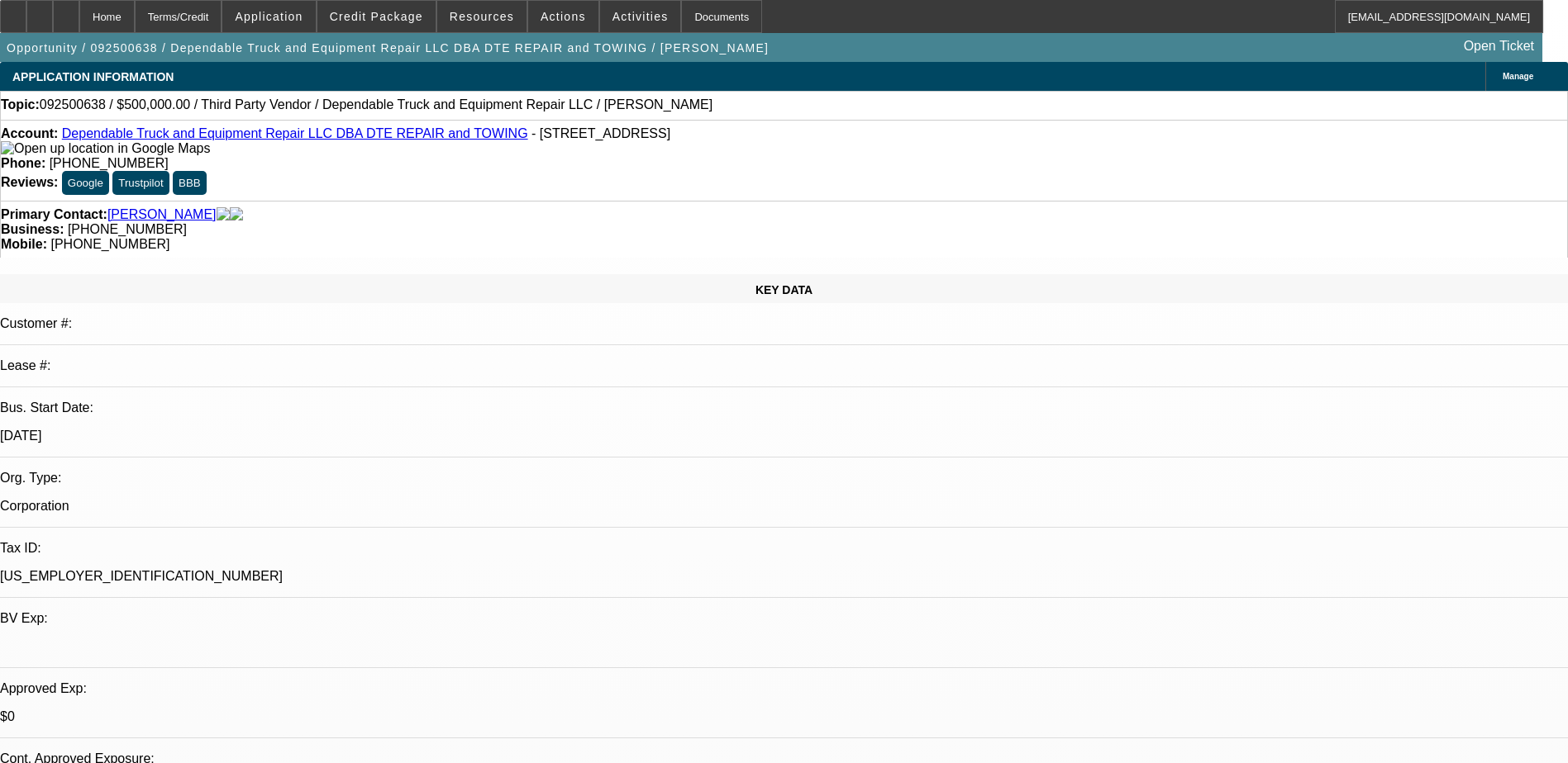
select select "0"
select select "2"
select select "0.1"
select select "4"
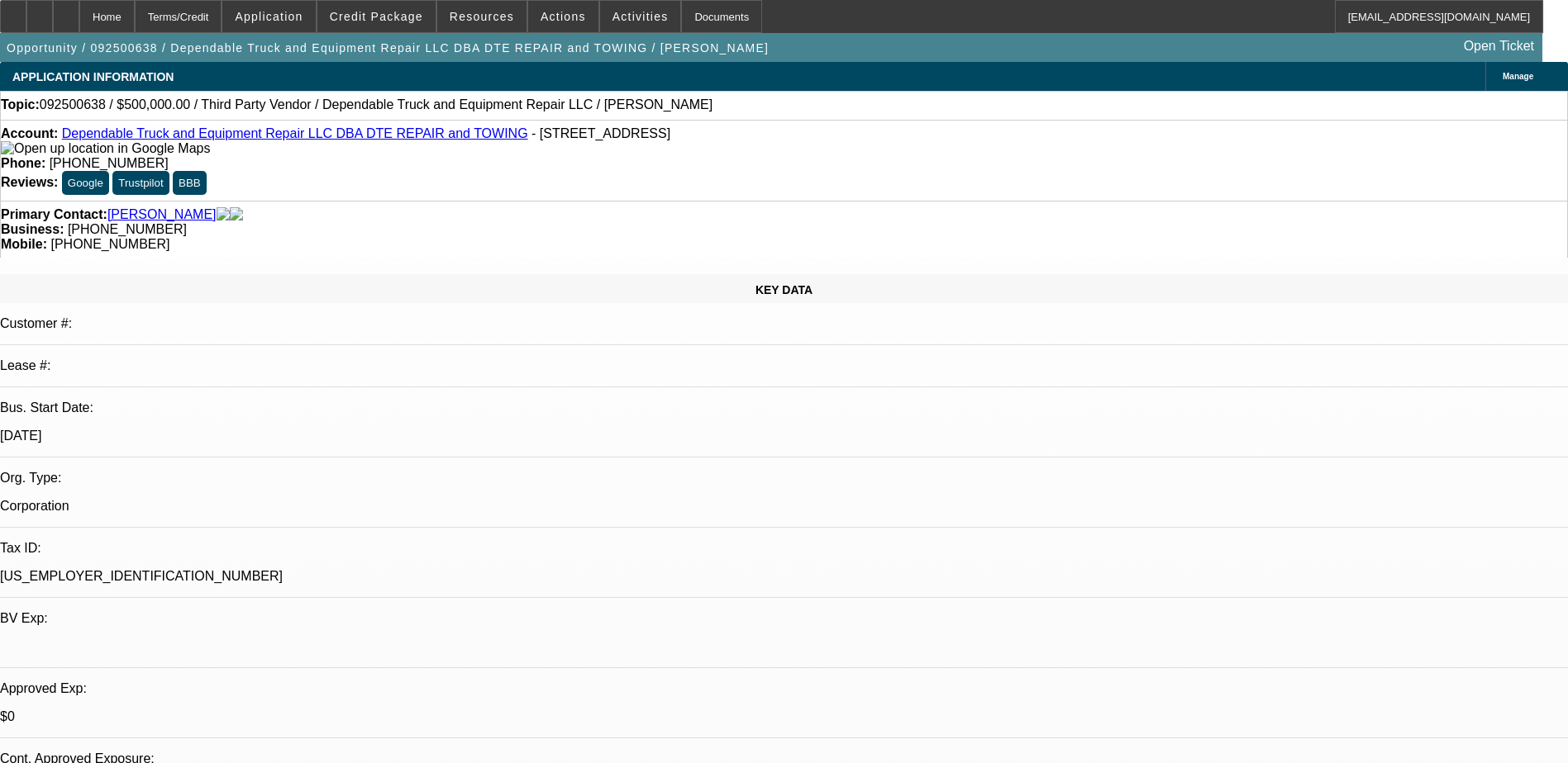
select select "0"
select select "2"
select select "0.1"
select select "4"
